Goal: Information Seeking & Learning: Check status

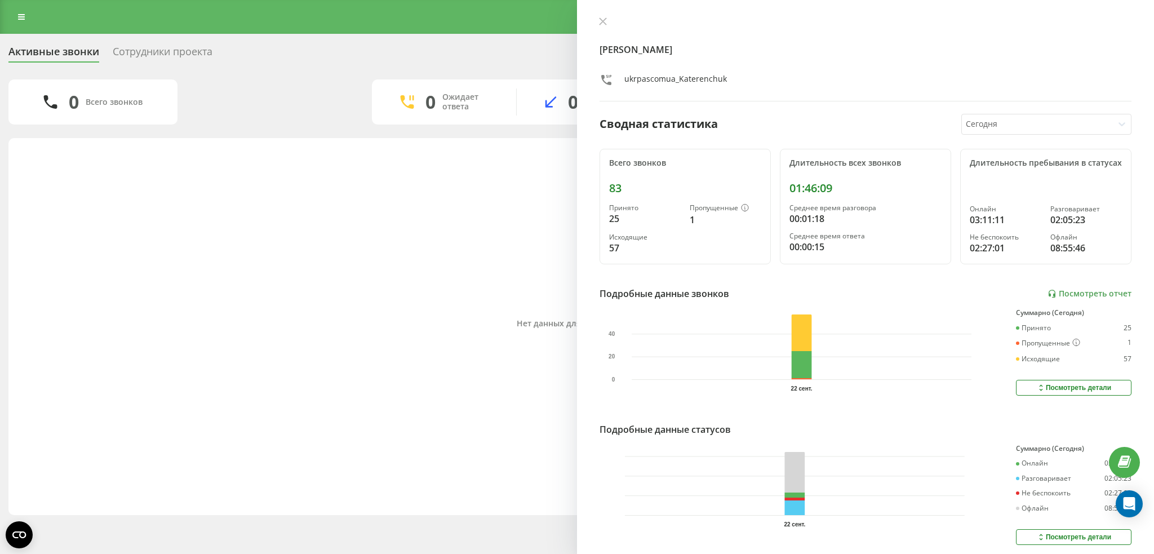
click at [425, 352] on div "Нет данных для отображения" at bounding box center [576, 324] width 1119 height 360
click at [22, 21] on link at bounding box center [21, 17] width 20 height 16
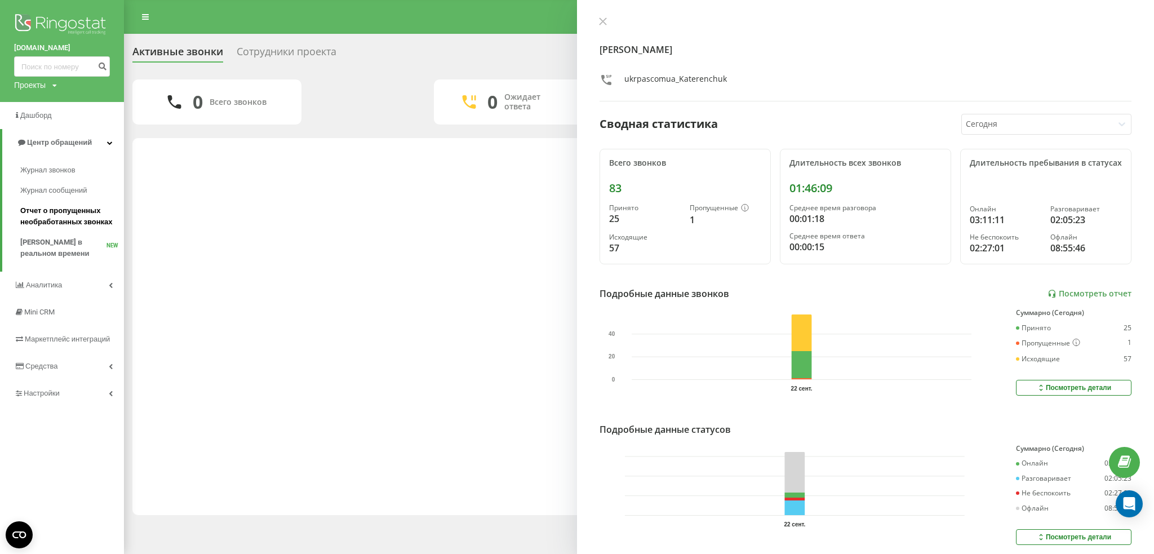
click at [47, 227] on span "Отчет о пропущенных необработанных звонках" at bounding box center [69, 216] width 98 height 23
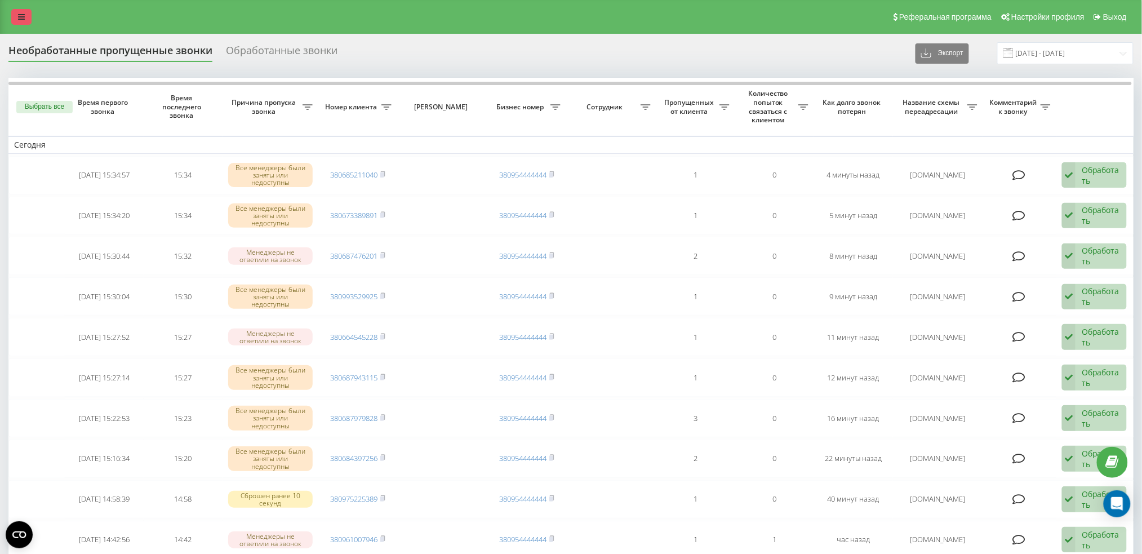
click at [16, 15] on link at bounding box center [21, 17] width 20 height 16
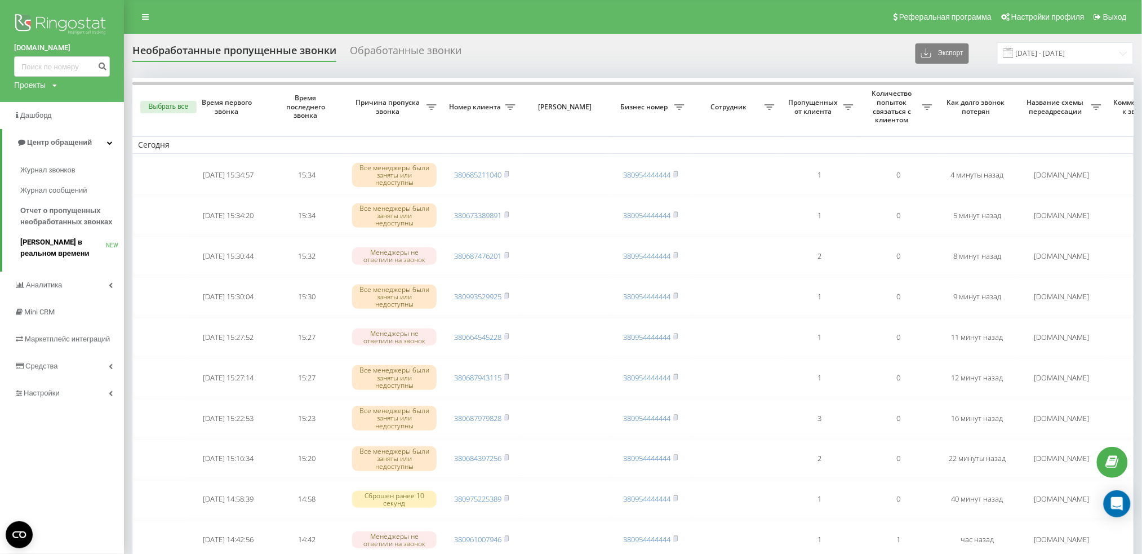
drag, startPoint x: 49, startPoint y: 253, endPoint x: 49, endPoint y: 247, distance: 6.2
click at [49, 252] on span "[PERSON_NAME] в реальном времени" at bounding box center [63, 248] width 86 height 23
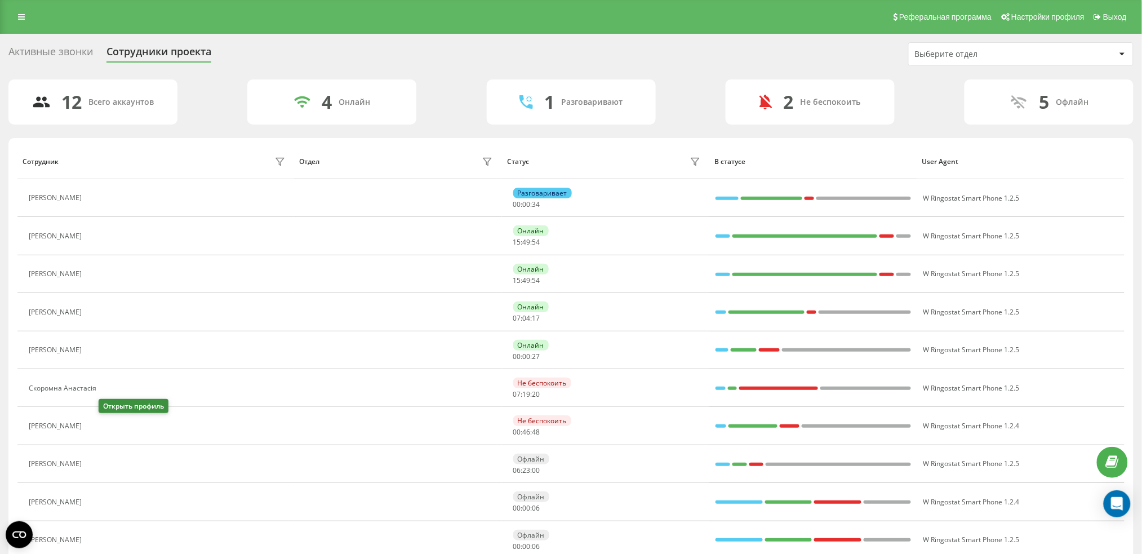
click at [97, 428] on icon at bounding box center [95, 426] width 3 height 6
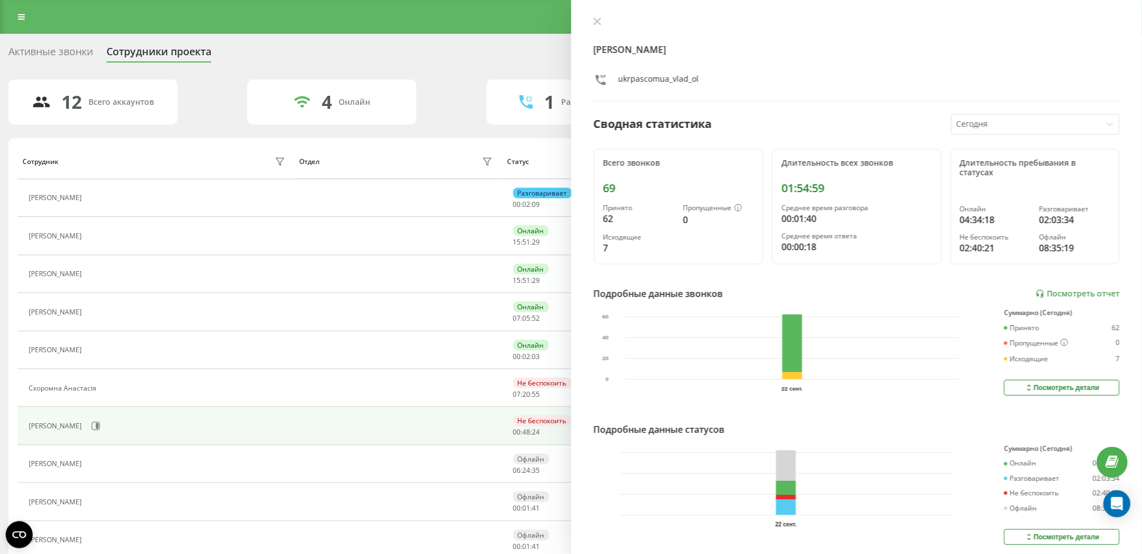
click at [27, 54] on div "Активные звонки" at bounding box center [50, 54] width 85 height 17
